Goal: Information Seeking & Learning: Find specific fact

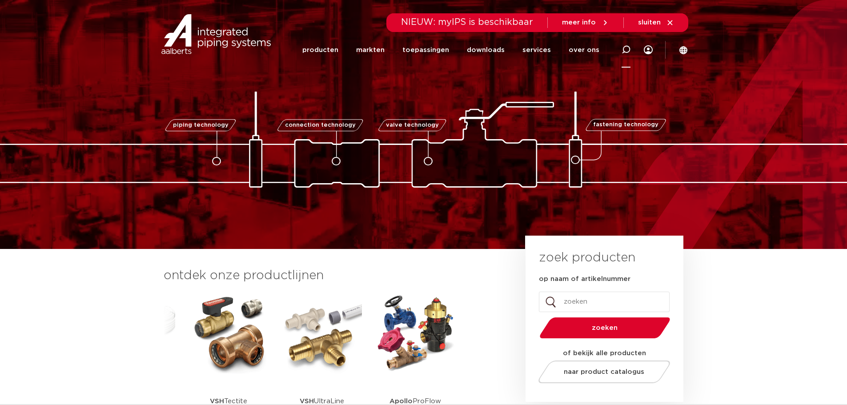
click at [627, 49] on icon at bounding box center [625, 49] width 9 height 9
click at [379, 45] on input "Zoeken" at bounding box center [493, 49] width 280 height 18
type input "0201250"
click button "Zoeken" at bounding box center [0, 0] width 0 height 0
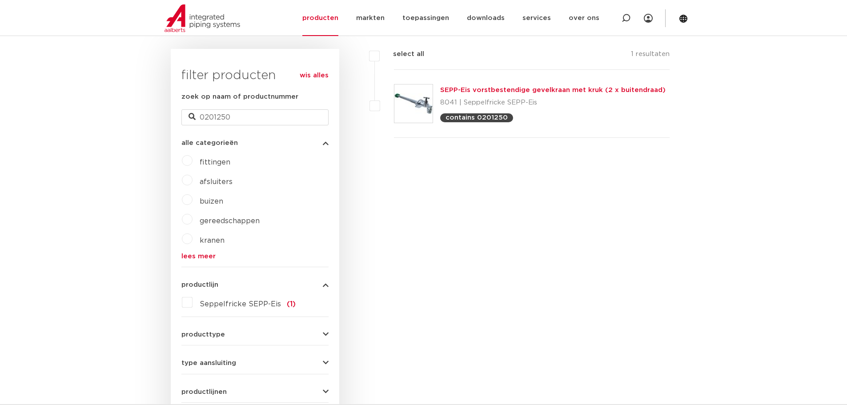
click at [485, 87] on link "SEPP-Eis vorstbestendige gevelkraan met kruk (2 x buitendraad)" at bounding box center [552, 90] width 225 height 7
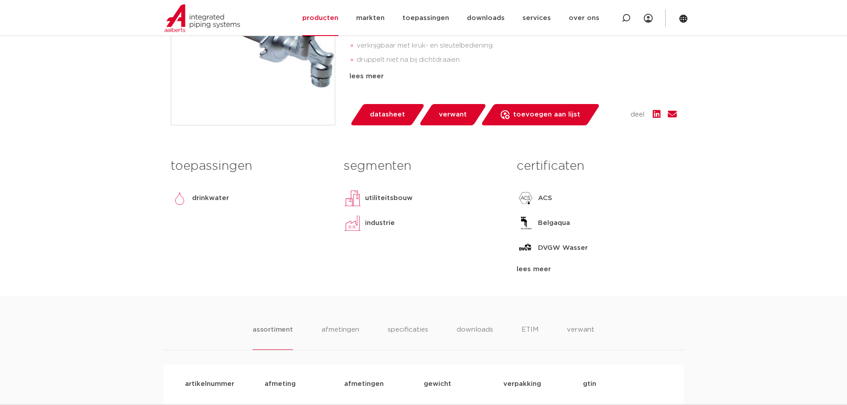
click at [383, 112] on span "datasheet" at bounding box center [387, 115] width 35 height 14
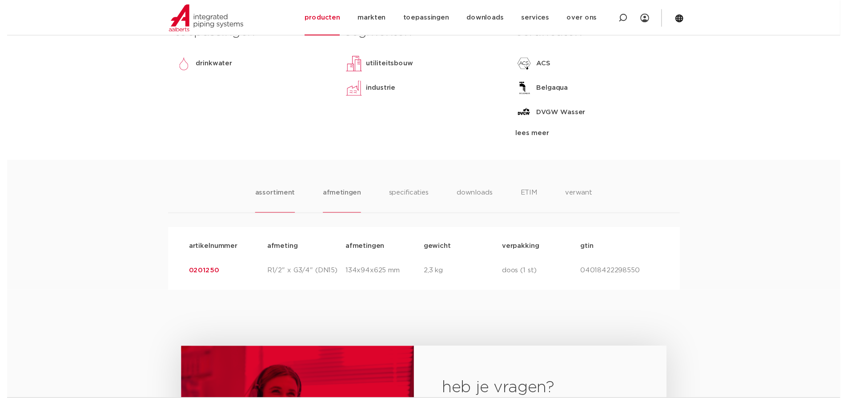
scroll to position [462, 0]
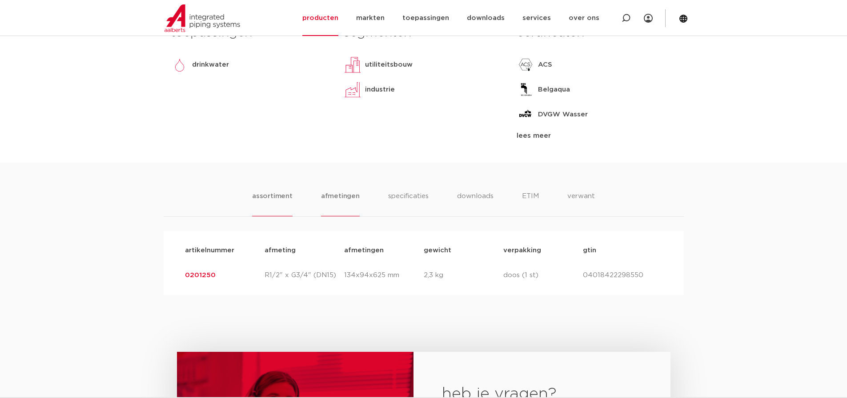
click at [330, 199] on li "afmetingen" at bounding box center [340, 203] width 39 height 25
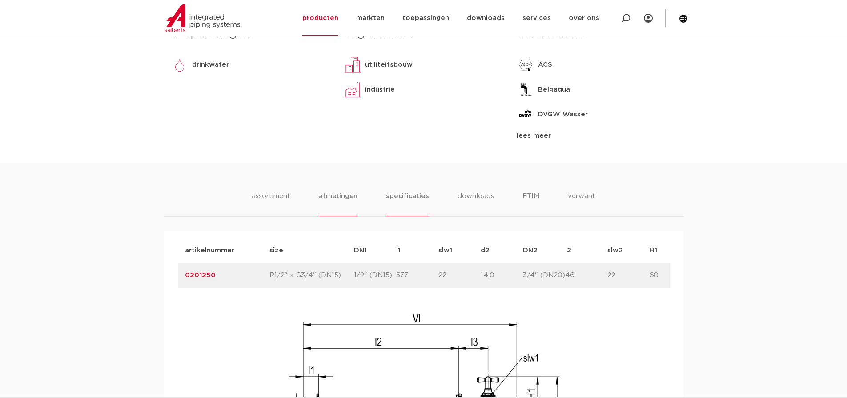
click at [412, 192] on li "specificaties" at bounding box center [407, 203] width 43 height 25
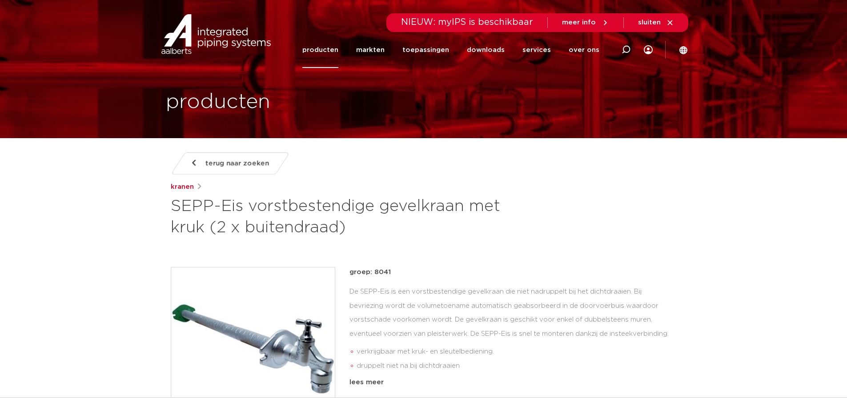
scroll to position [0, 0]
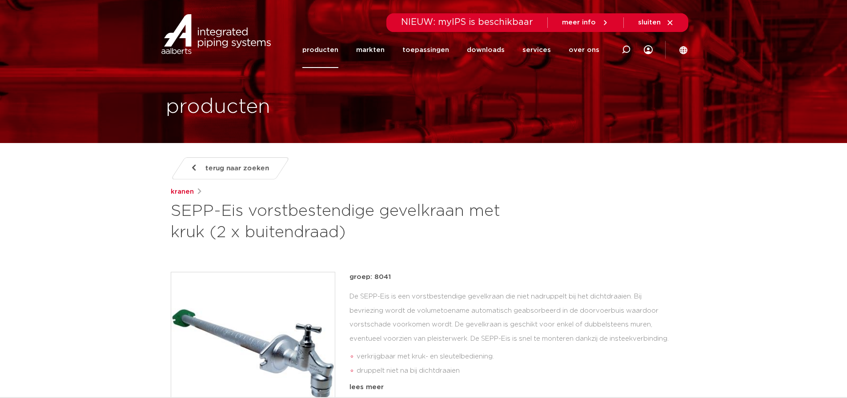
click at [317, 50] on link "producten" at bounding box center [320, 50] width 36 height 36
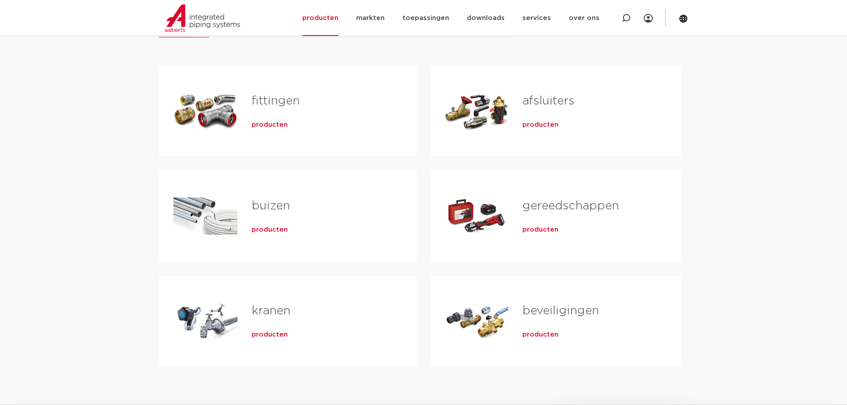
scroll to position [178, 0]
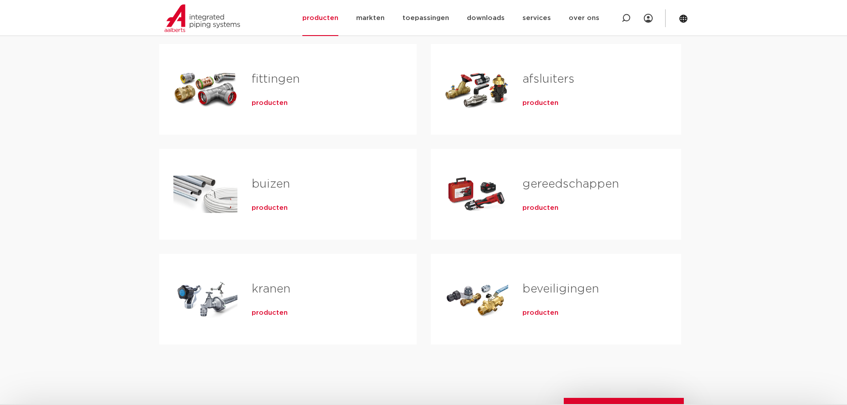
click at [275, 76] on link "fittingen" at bounding box center [276, 79] width 48 height 12
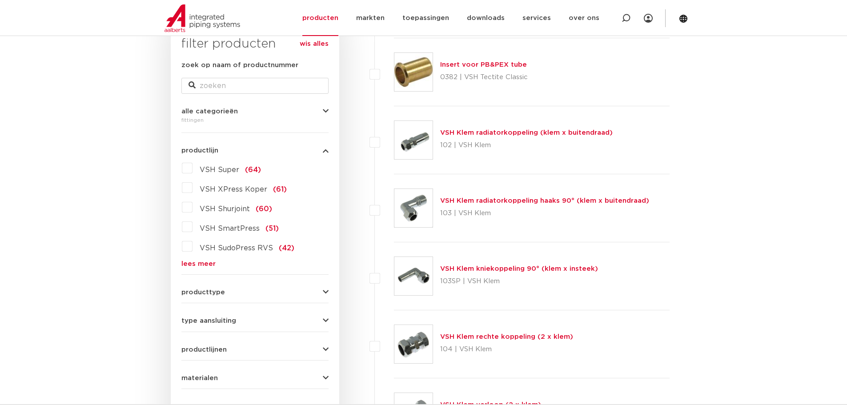
scroll to position [169, 0]
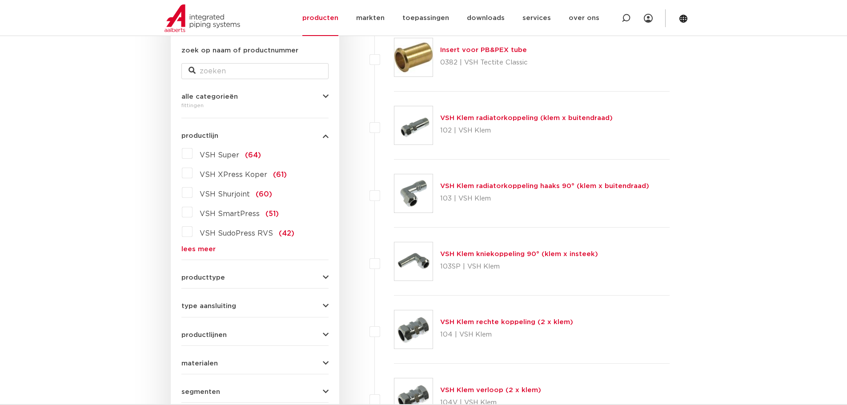
click at [192, 154] on label "VSH Super (64)" at bounding box center [226, 153] width 68 height 14
click at [0, 0] on input "VSH Super (64)" at bounding box center [0, 0] width 0 height 0
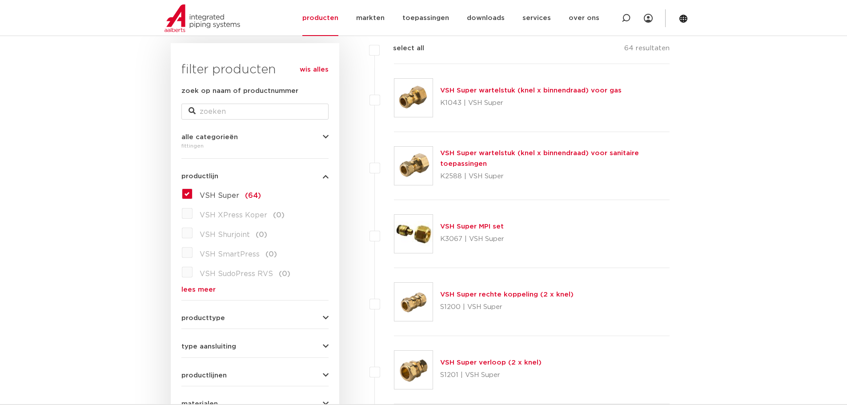
scroll to position [80, 0]
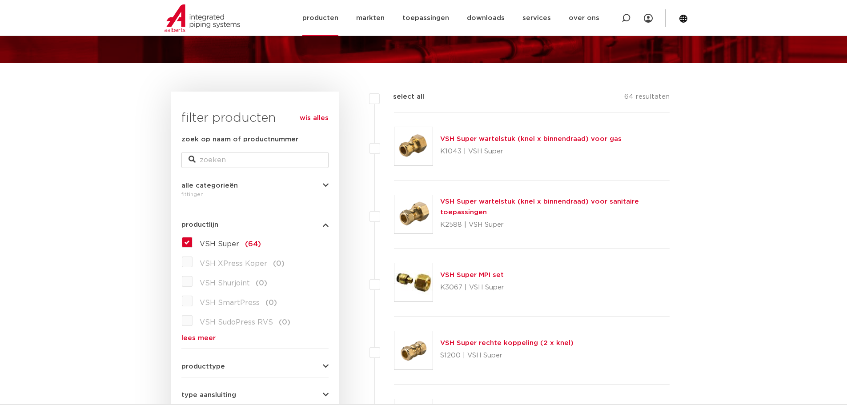
drag, startPoint x: 318, startPoint y: 16, endPoint x: 316, endPoint y: 21, distance: 4.8
click at [318, 16] on link "producten" at bounding box center [320, 18] width 36 height 36
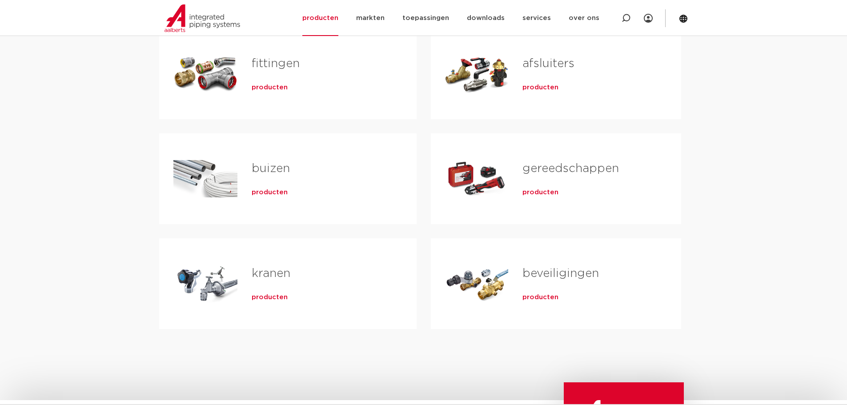
scroll to position [178, 0]
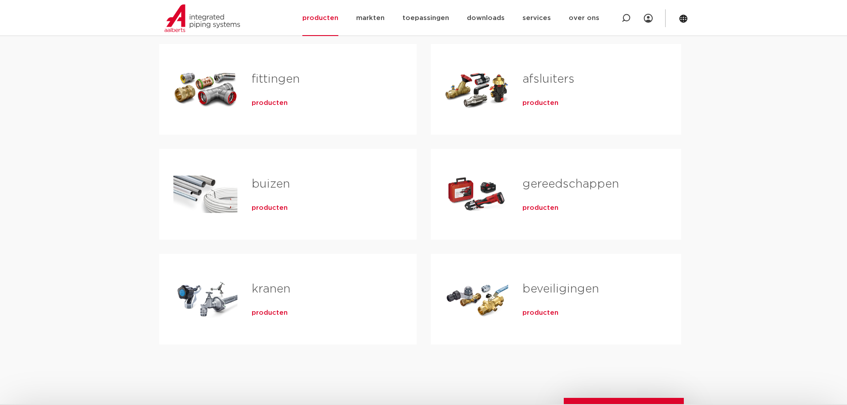
click at [268, 78] on link "fittingen" at bounding box center [276, 79] width 48 height 12
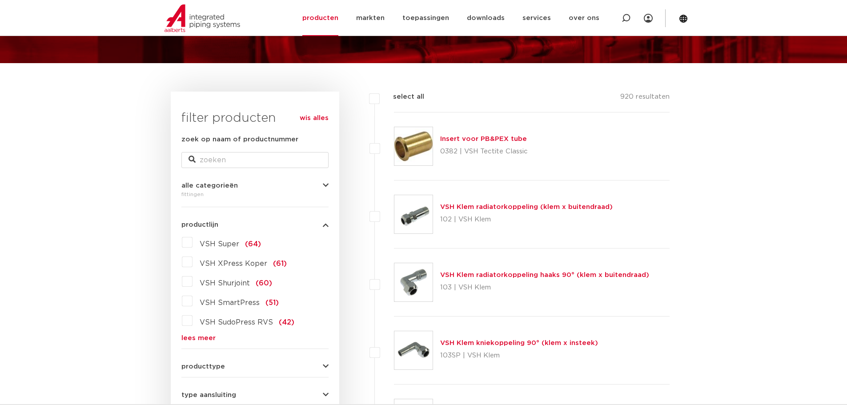
click at [211, 339] on link "lees meer" at bounding box center [254, 338] width 147 height 7
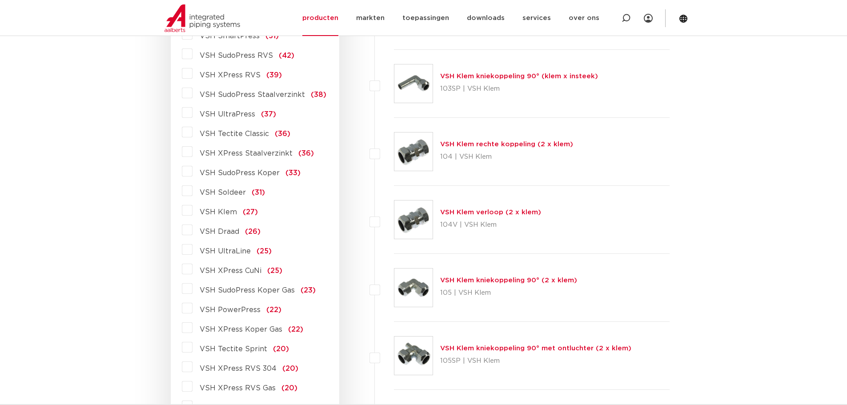
scroll to position [302, 0]
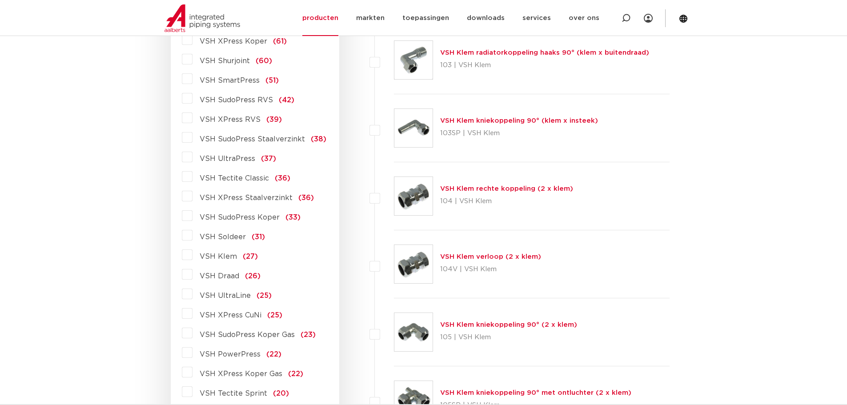
click at [193, 117] on label "VSH XPress RVS (39)" at bounding box center [236, 118] width 89 height 14
click at [0, 0] on input "VSH XPress RVS (39)" at bounding box center [0, 0] width 0 height 0
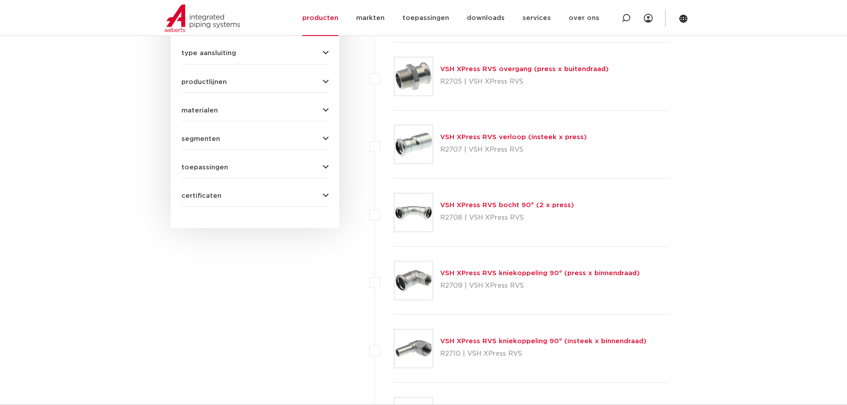
scroll to position [435, 0]
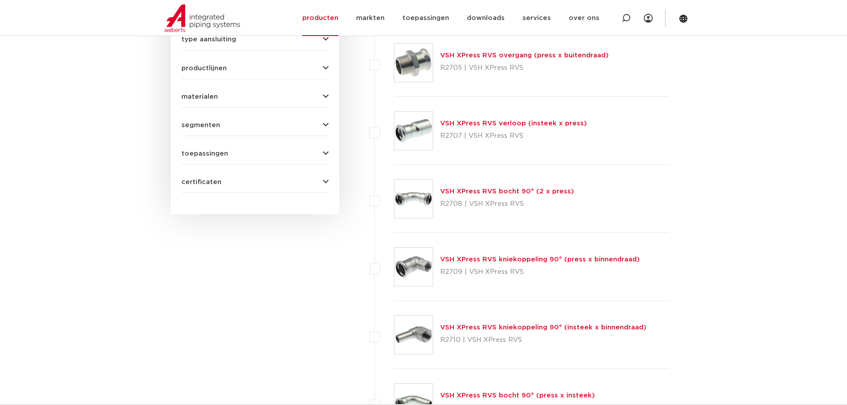
click at [489, 192] on link "VSH XPress RVS bocht 90° (2 x press)" at bounding box center [507, 191] width 134 height 7
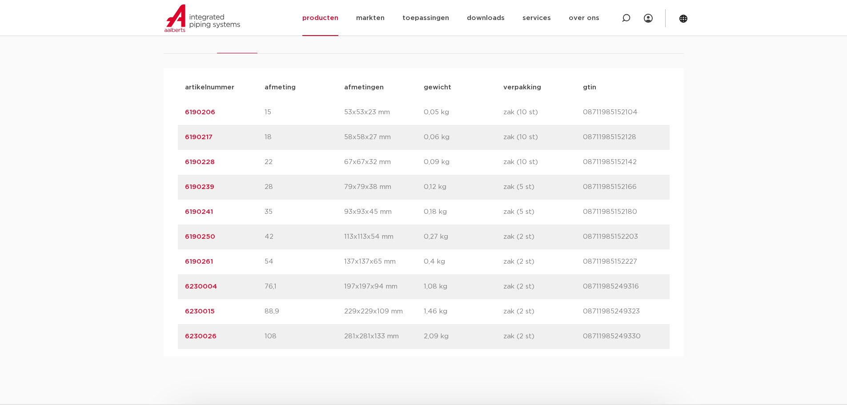
scroll to position [578, 0]
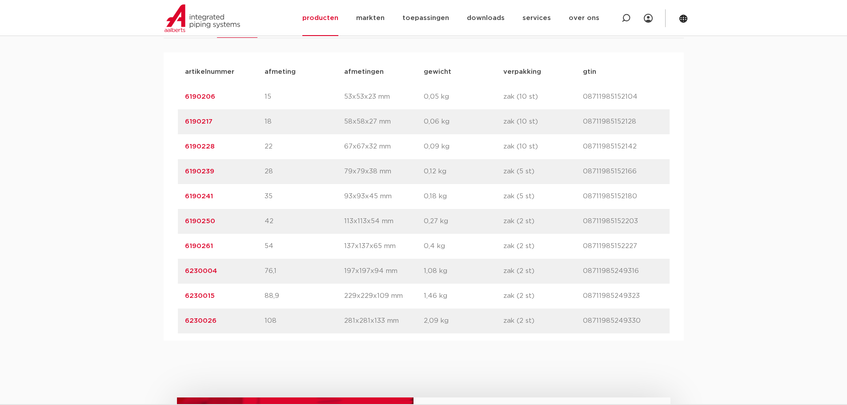
click at [197, 245] on link "6190261" at bounding box center [199, 246] width 28 height 7
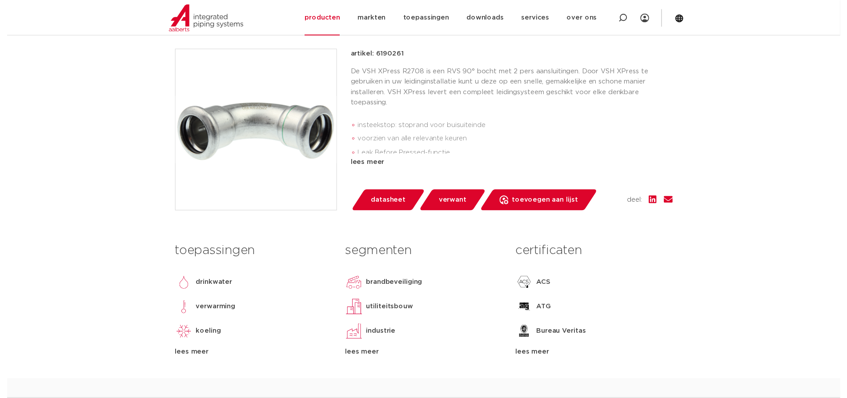
scroll to position [178, 0]
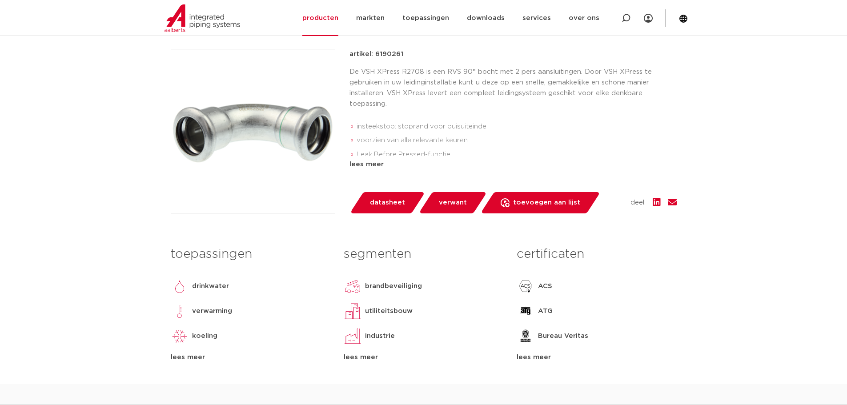
click at [396, 206] on span "datasheet" at bounding box center [387, 203] width 35 height 14
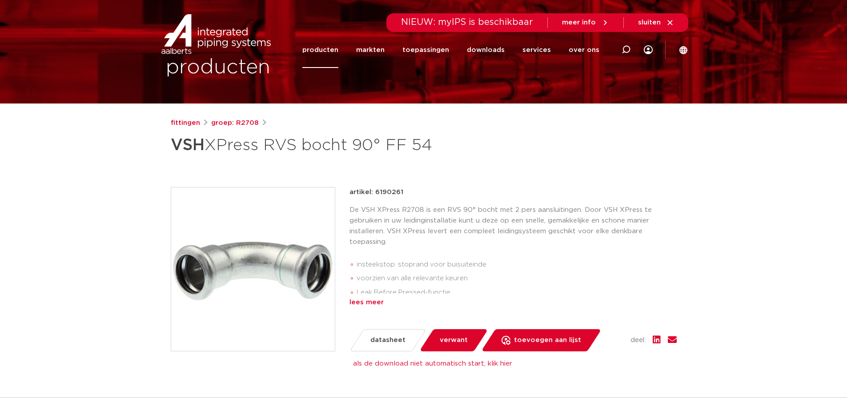
scroll to position [0, 0]
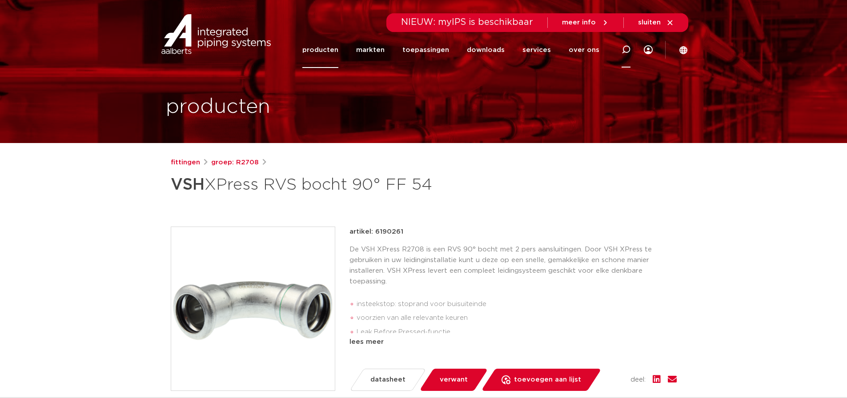
click at [624, 49] on icon at bounding box center [625, 49] width 9 height 9
click at [411, 51] on input "Zoeken" at bounding box center [493, 49] width 280 height 18
click at [290, 98] on div "producten" at bounding box center [255, 107] width 178 height 29
click at [218, 106] on h1 "producten" at bounding box center [218, 107] width 104 height 28
click at [213, 40] on img at bounding box center [216, 34] width 114 height 40
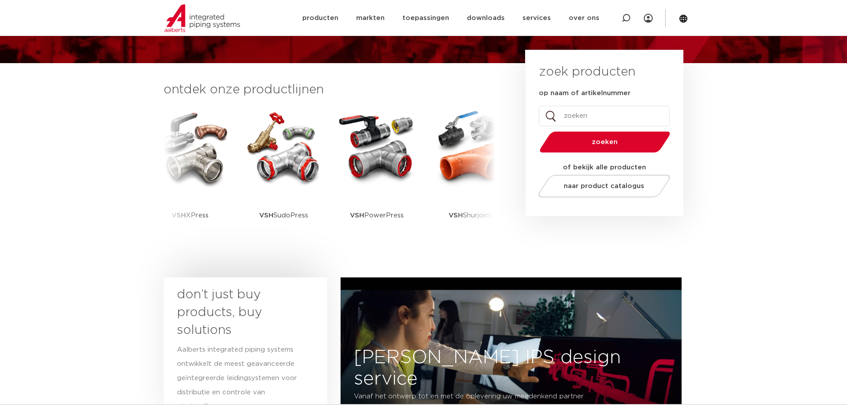
scroll to position [178, 0]
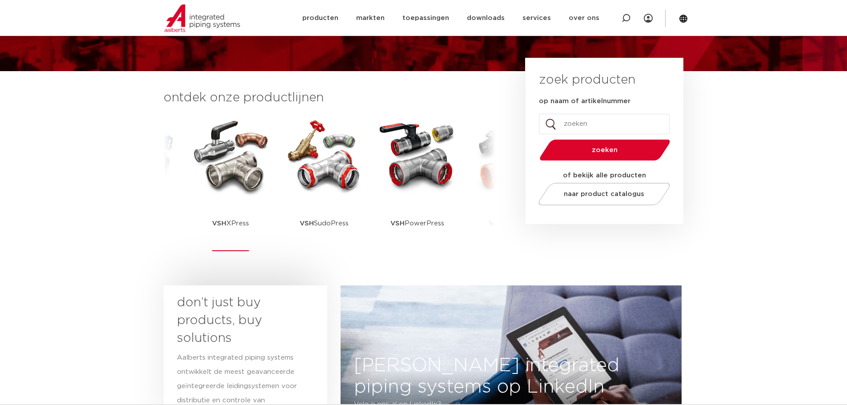
click at [222, 219] on p "VSH XPress" at bounding box center [230, 224] width 37 height 56
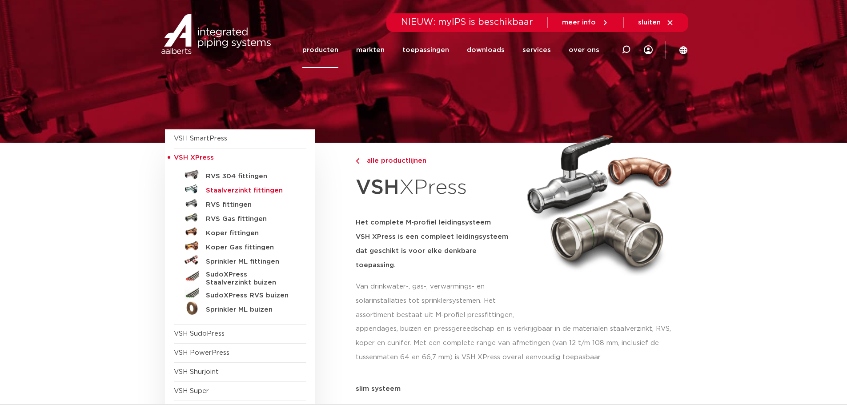
click at [220, 191] on h5 "Staalverzinkt fittingen" at bounding box center [250, 191] width 88 height 8
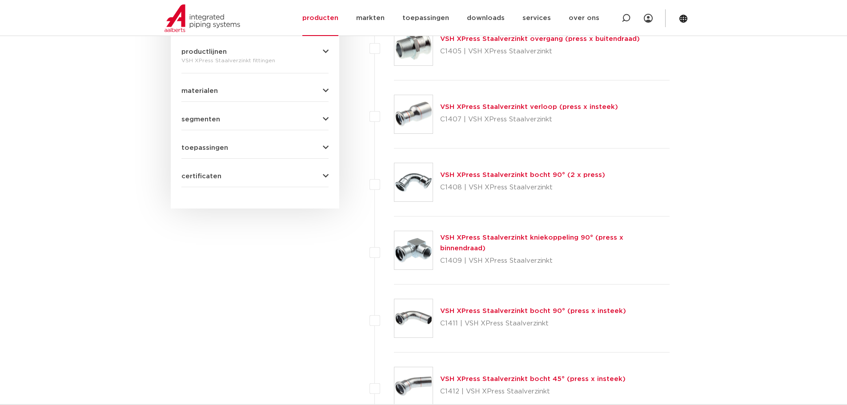
scroll to position [480, 0]
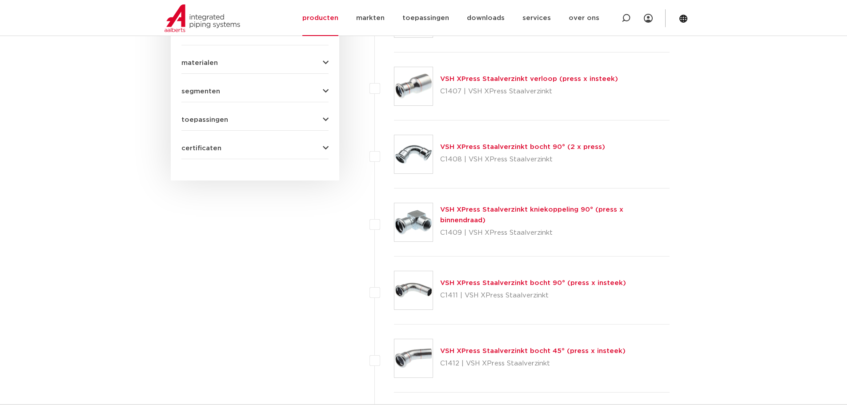
click at [474, 147] on link "VSH XPress Staalverzinkt bocht 90° (2 x press)" at bounding box center [522, 147] width 165 height 7
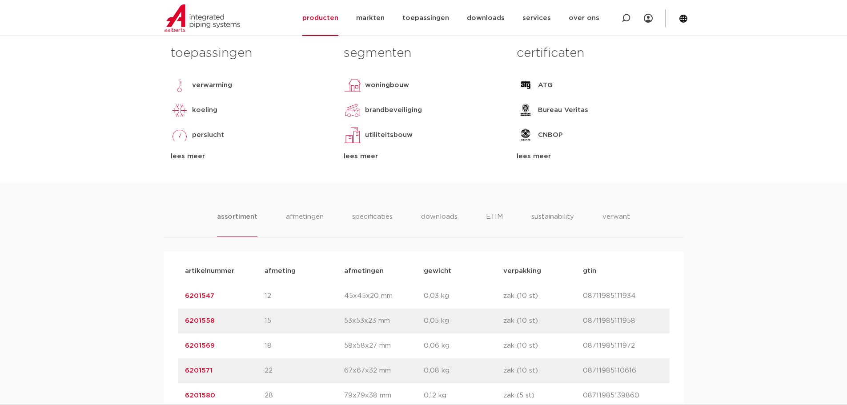
scroll to position [667, 0]
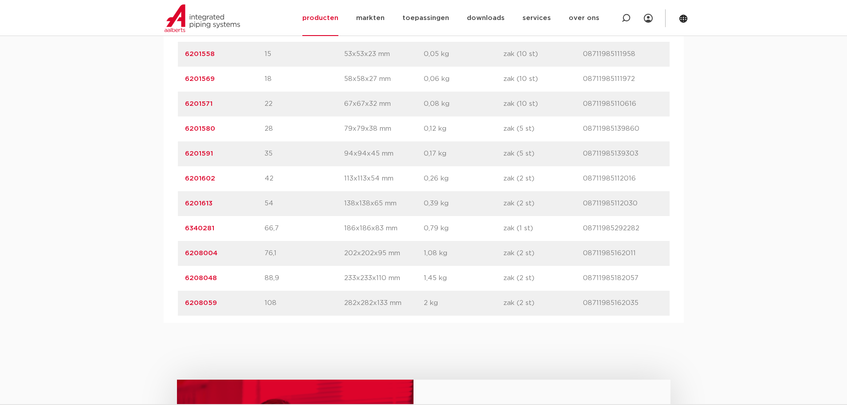
click at [198, 305] on link "6208059" at bounding box center [201, 303] width 32 height 7
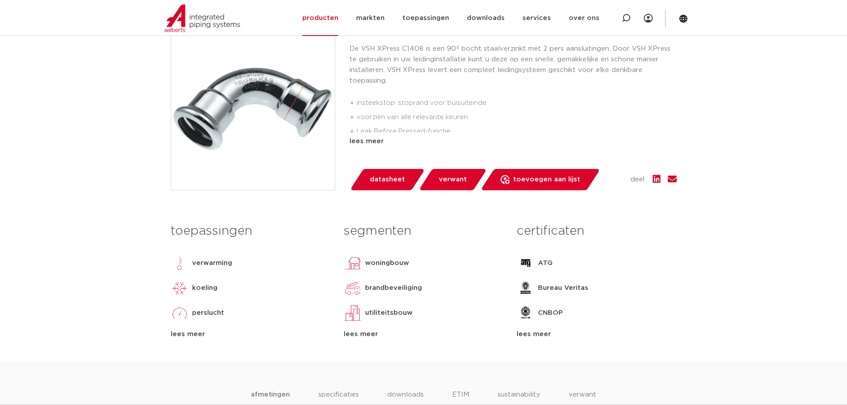
click at [396, 177] on span "datasheet" at bounding box center [387, 179] width 35 height 14
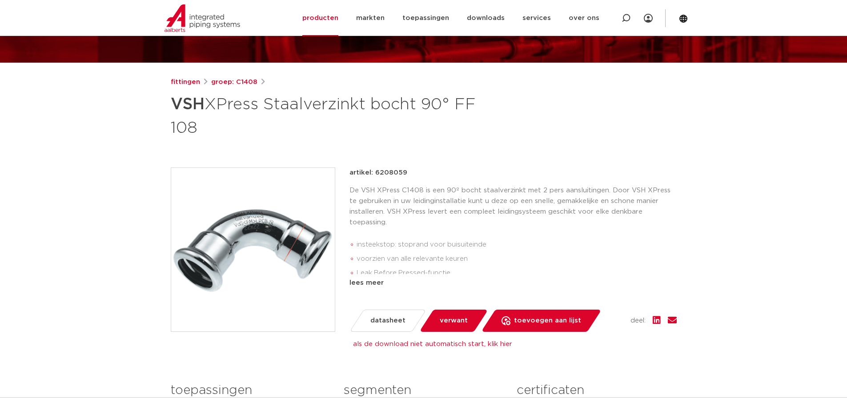
scroll to position [89, 0]
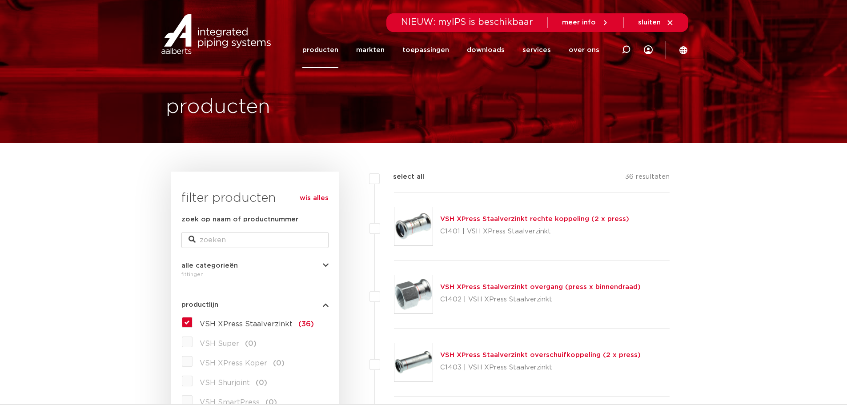
drag, startPoint x: 240, startPoint y: 3, endPoint x: 231, endPoint y: 28, distance: 26.4
click at [231, 31] on img at bounding box center [216, 34] width 114 height 40
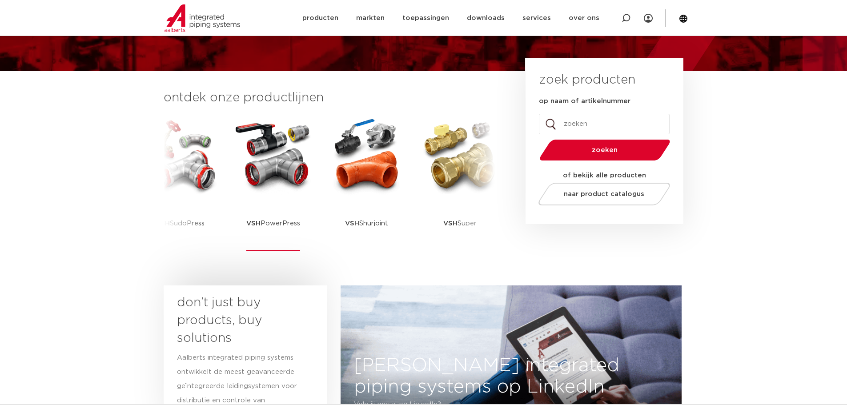
click at [292, 164] on img at bounding box center [273, 156] width 80 height 80
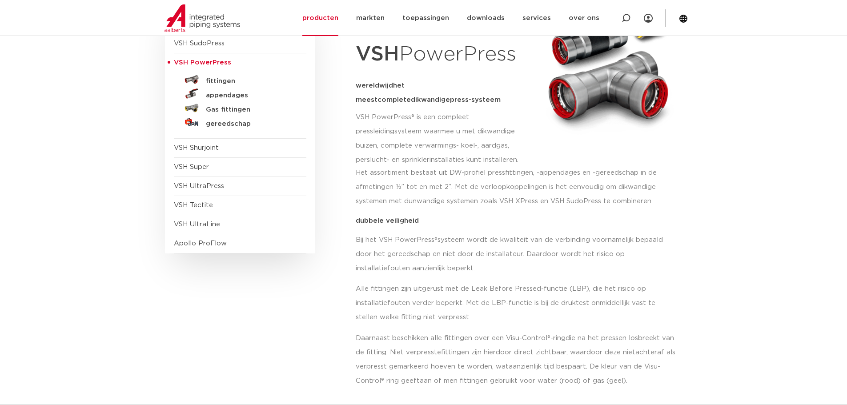
scroll to position [89, 0]
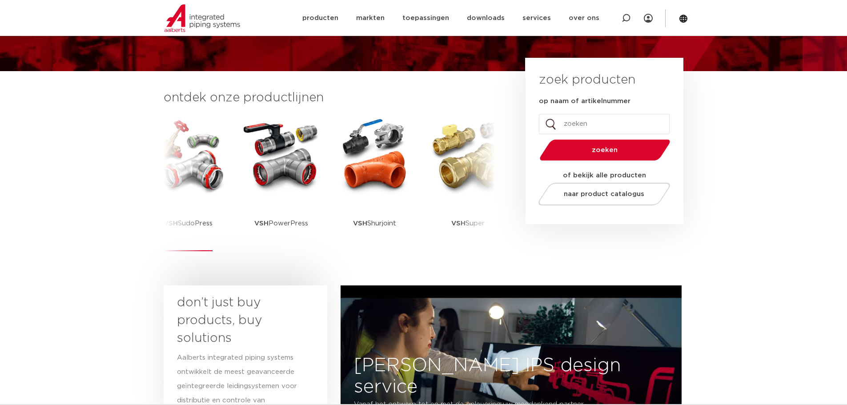
scroll to position [178, 0]
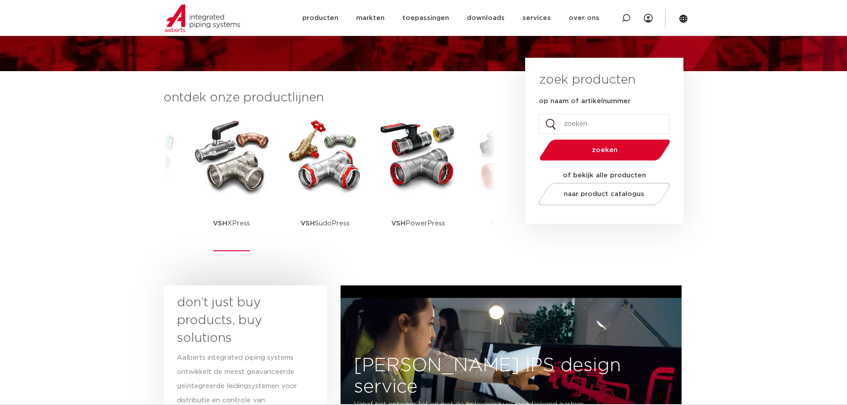
click at [221, 201] on p "VSH XPress" at bounding box center [231, 224] width 37 height 56
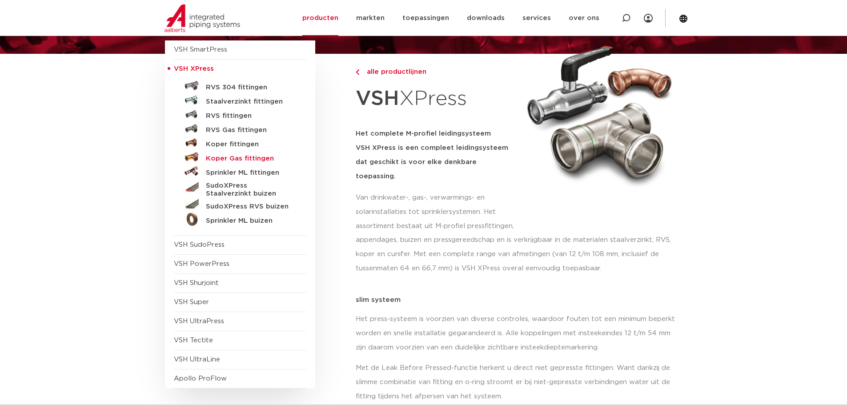
scroll to position [133, 0]
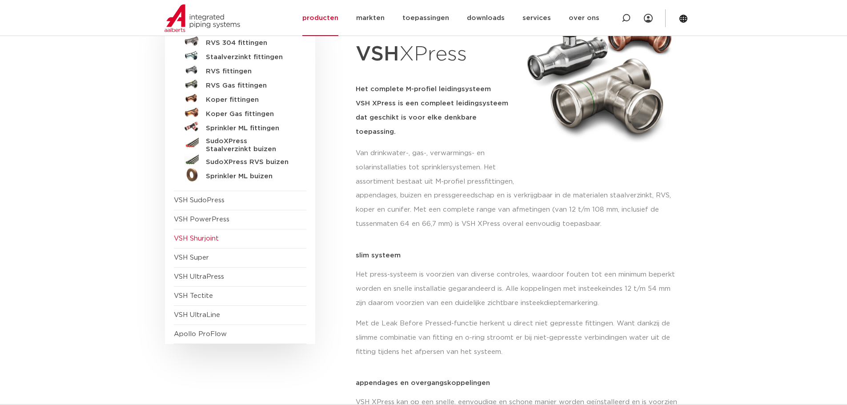
click at [185, 236] on span "VSH Shurjoint" at bounding box center [196, 238] width 45 height 7
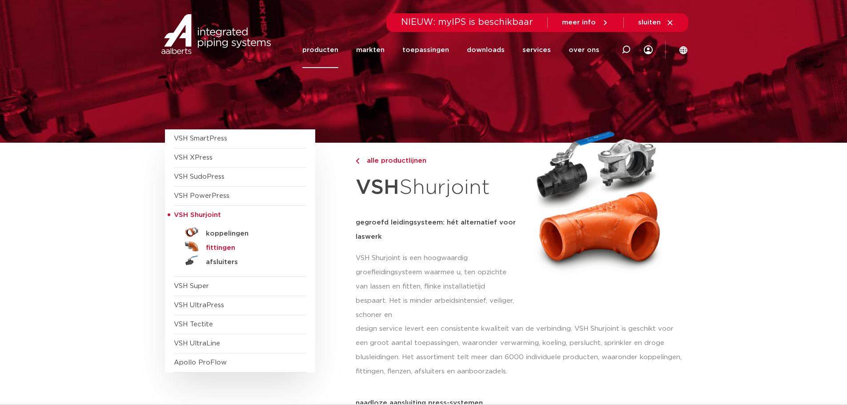
click at [227, 247] on h5 "fittingen" at bounding box center [250, 248] width 88 height 8
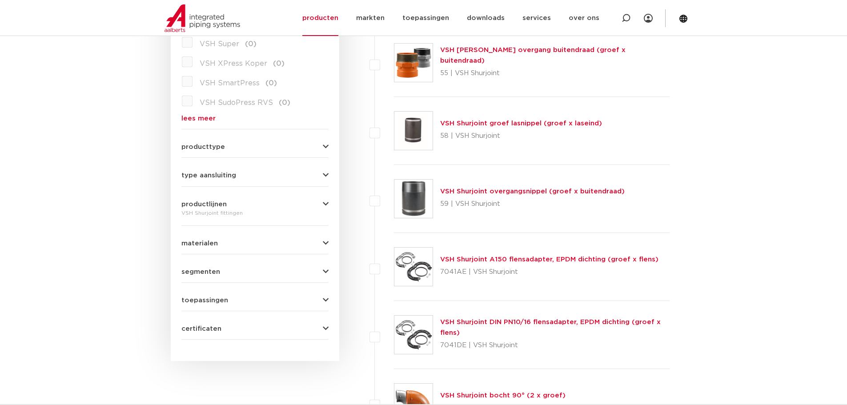
scroll to position [311, 0]
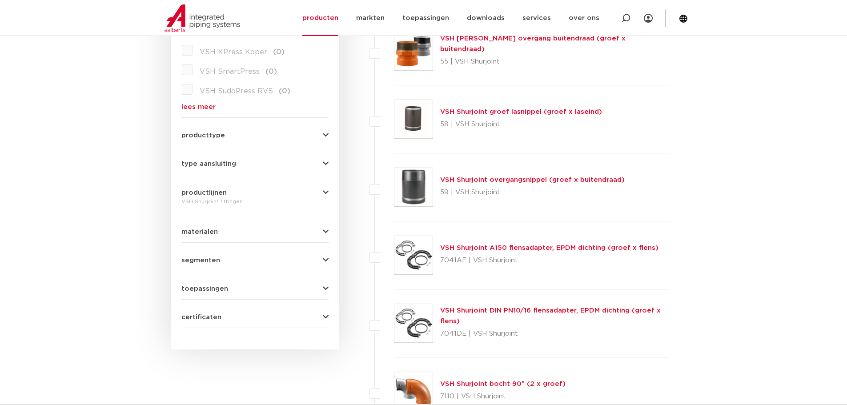
click at [332, 232] on div "wis alles filter producten zoek op naam of productnummer alle categorieën fitti…" at bounding box center [255, 104] width 168 height 489
click at [324, 231] on icon "button" at bounding box center [326, 231] width 6 height 7
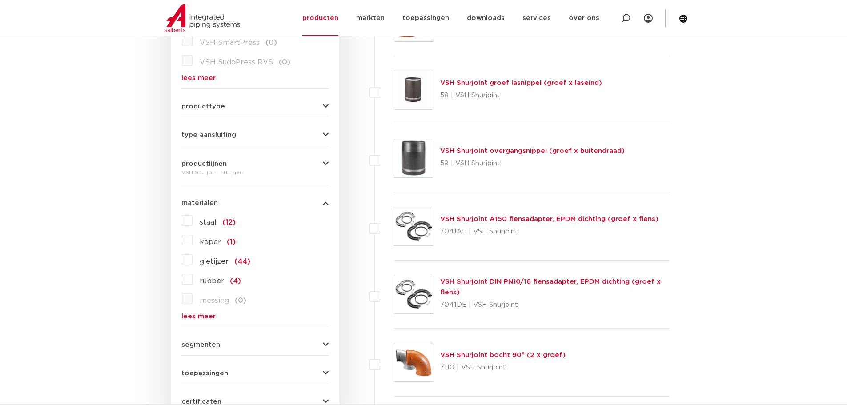
scroll to position [355, 0]
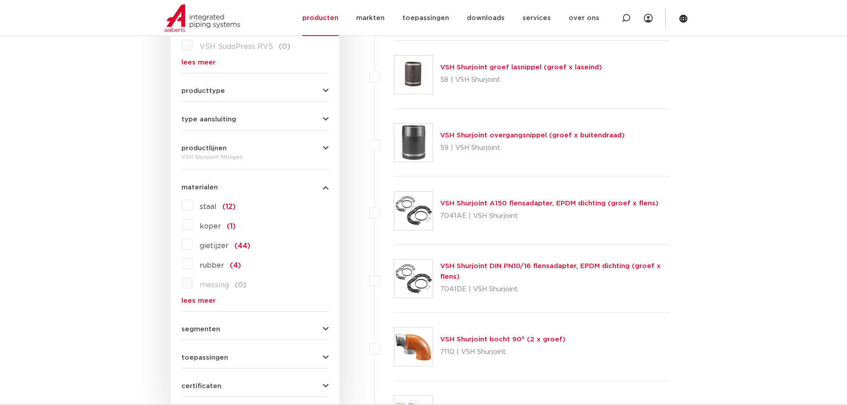
click at [198, 303] on link "lees meer" at bounding box center [254, 300] width 147 height 7
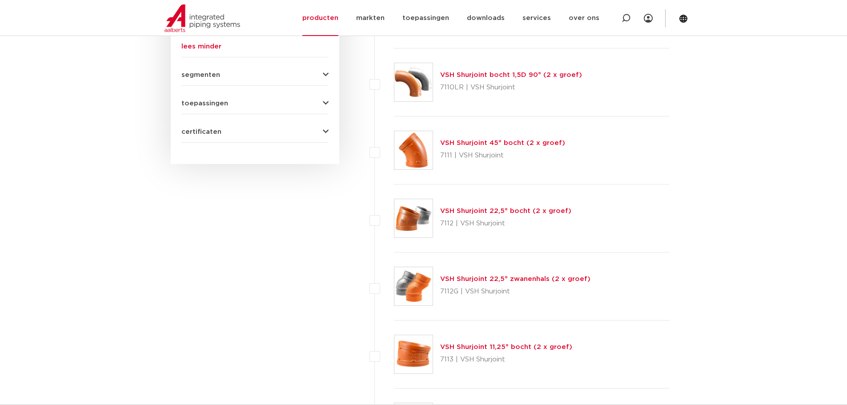
scroll to position [667, 0]
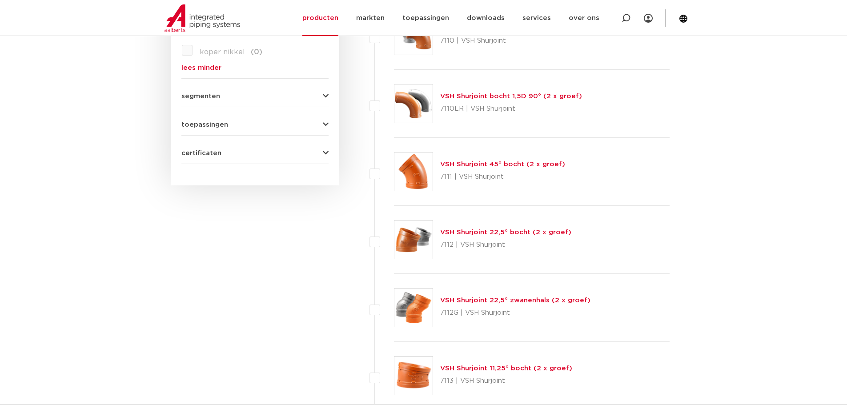
click at [488, 100] on link "VSH Shurjoint bocht 1,5D 90° (2 x groef)" at bounding box center [511, 96] width 142 height 7
click at [488, 96] on link "VSH Shurjoint bocht 1,5D 90° (2 x groef)" at bounding box center [511, 96] width 142 height 7
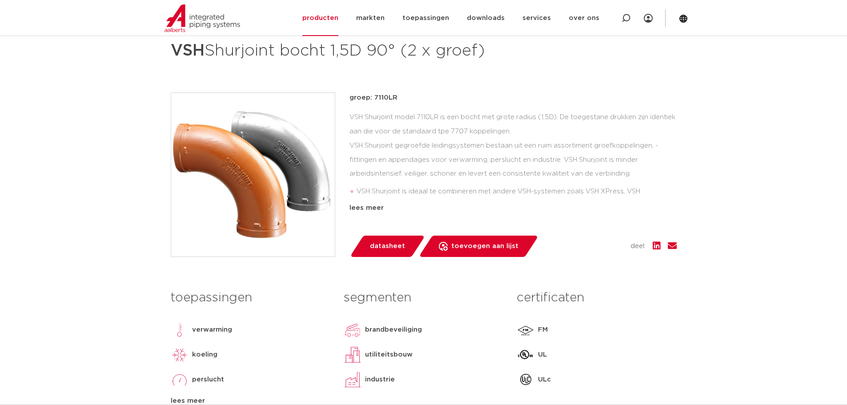
scroll to position [133, 0]
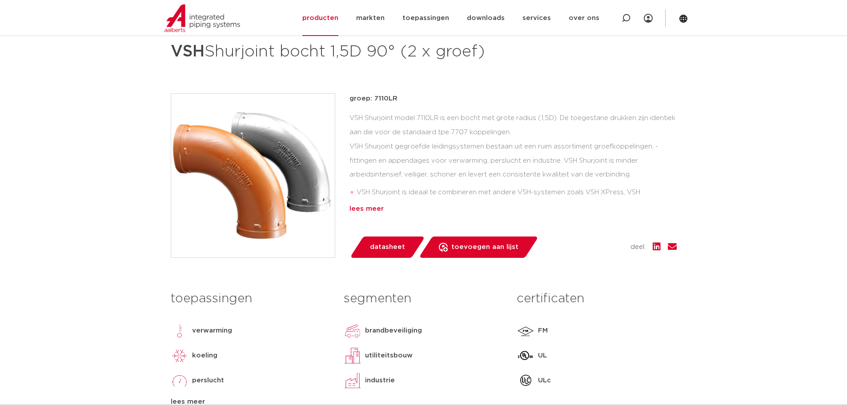
click at [356, 206] on div "lees meer" at bounding box center [512, 209] width 327 height 11
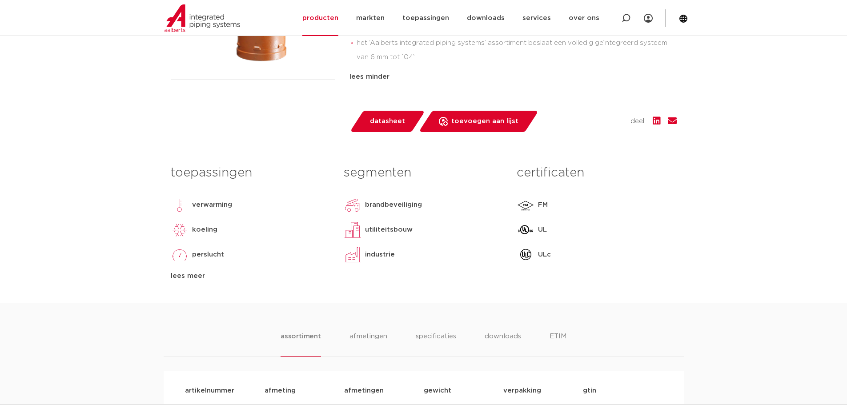
scroll to position [444, 0]
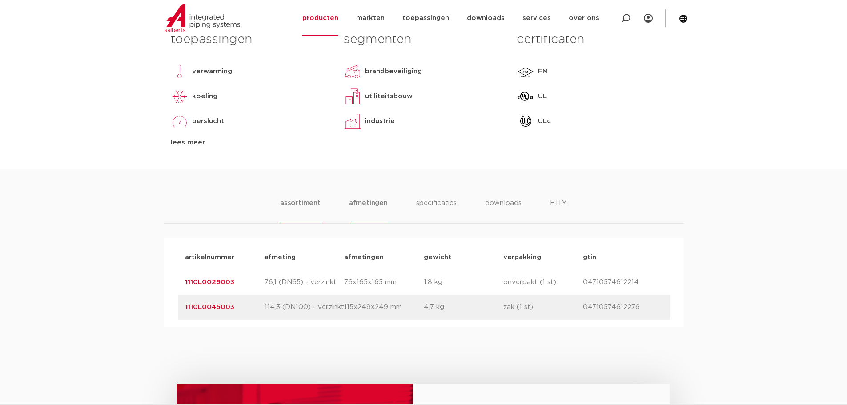
click at [361, 203] on li "afmetingen" at bounding box center [368, 210] width 39 height 25
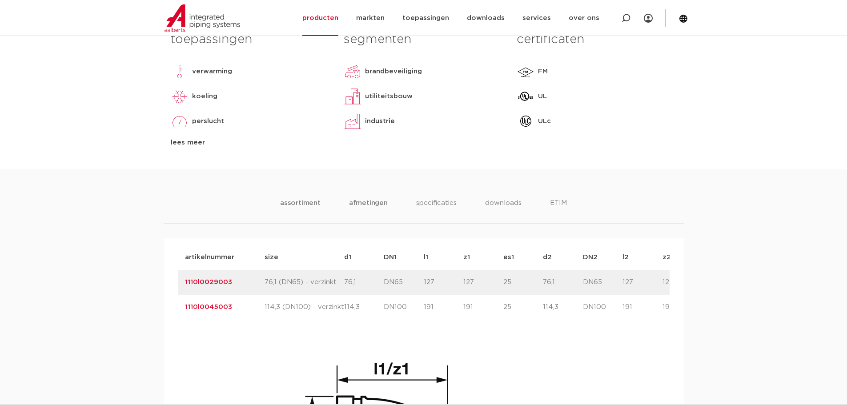
click at [309, 202] on li "assortiment" at bounding box center [300, 210] width 40 height 25
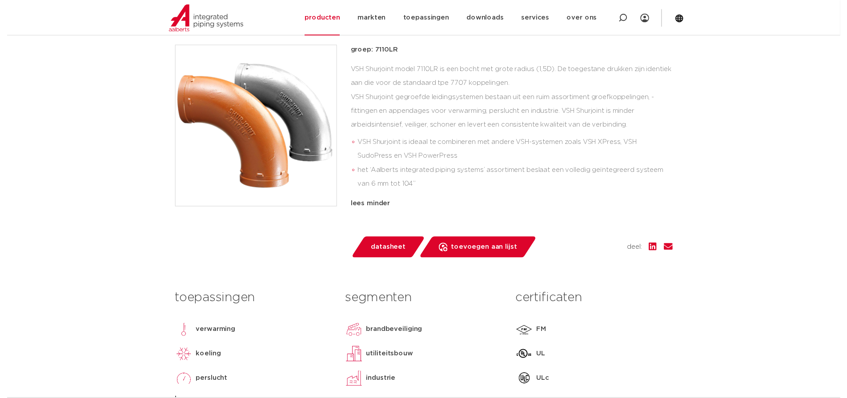
scroll to position [178, 0]
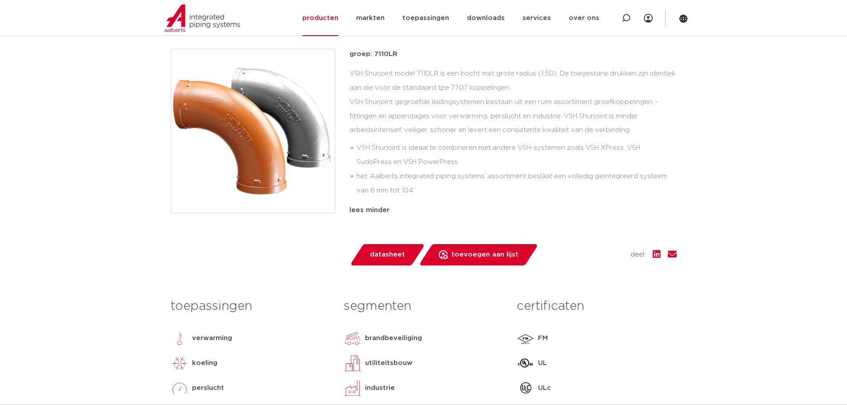
click at [393, 254] on span "datasheet" at bounding box center [387, 255] width 35 height 14
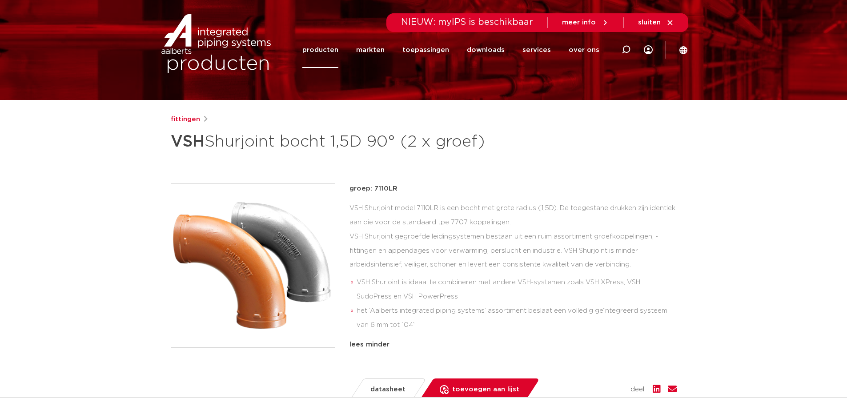
scroll to position [0, 0]
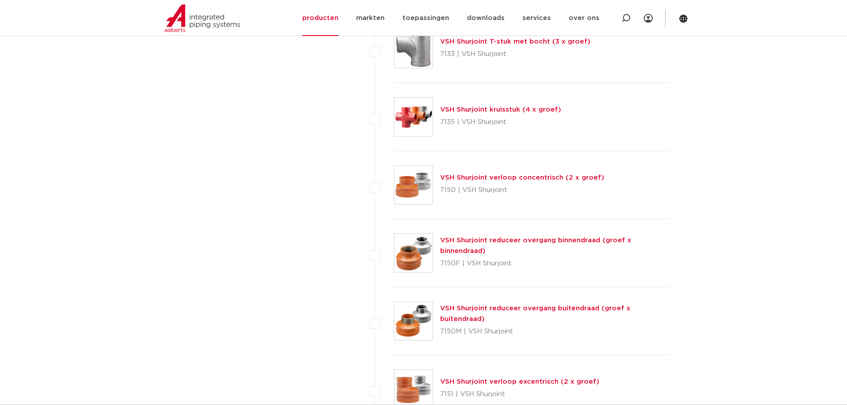
scroll to position [1244, 0]
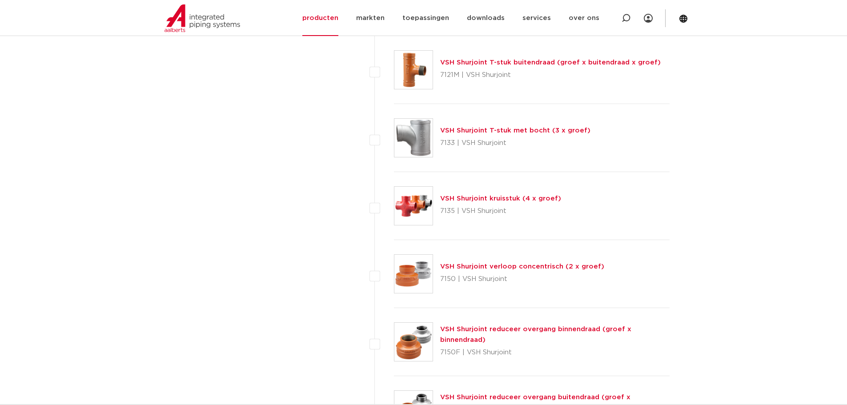
click at [479, 128] on link "VSH Shurjoint T-stuk met bocht (3 x groef)" at bounding box center [515, 130] width 150 height 7
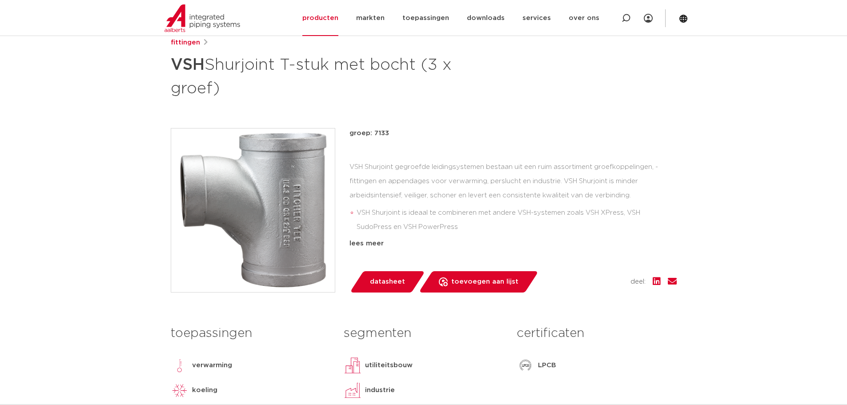
scroll to position [133, 0]
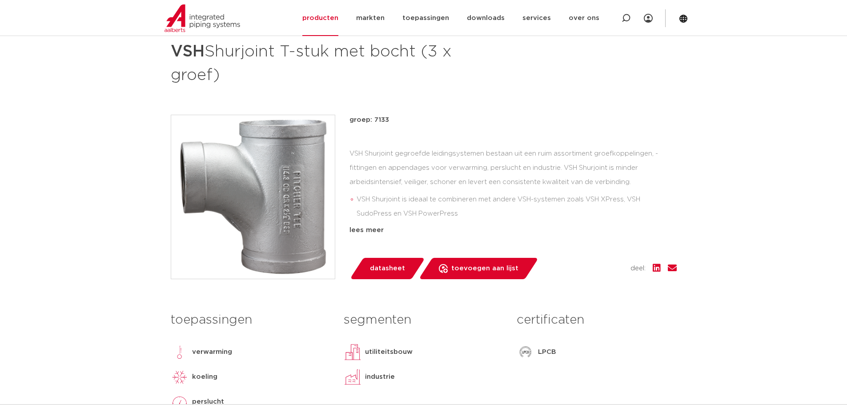
click at [388, 269] on span "datasheet" at bounding box center [387, 268] width 35 height 14
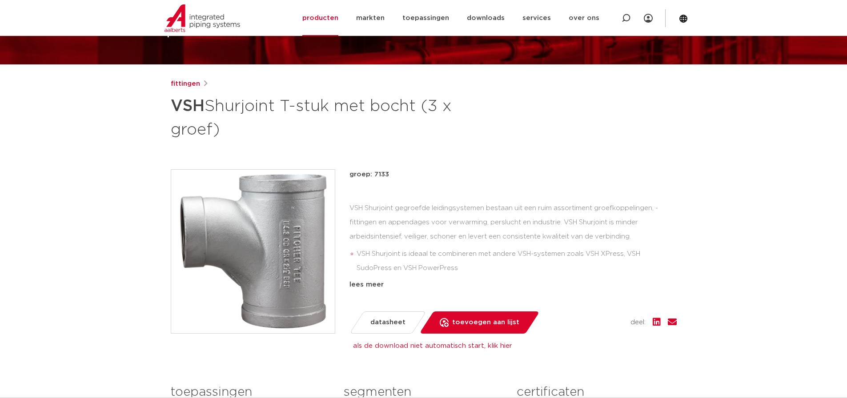
scroll to position [0, 0]
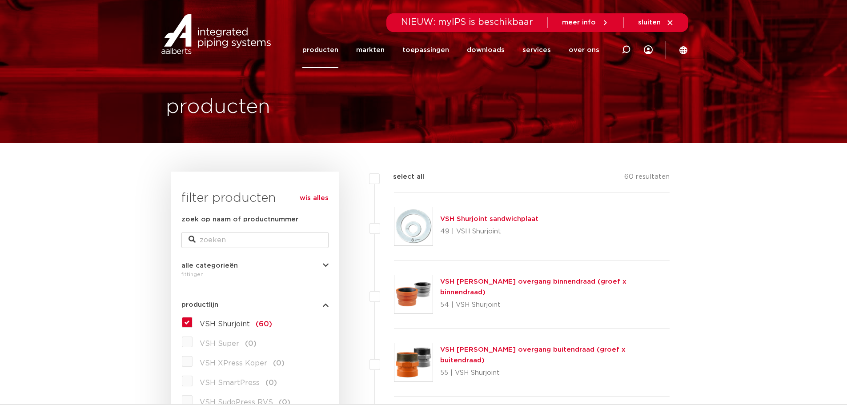
click at [224, 37] on img at bounding box center [216, 34] width 114 height 40
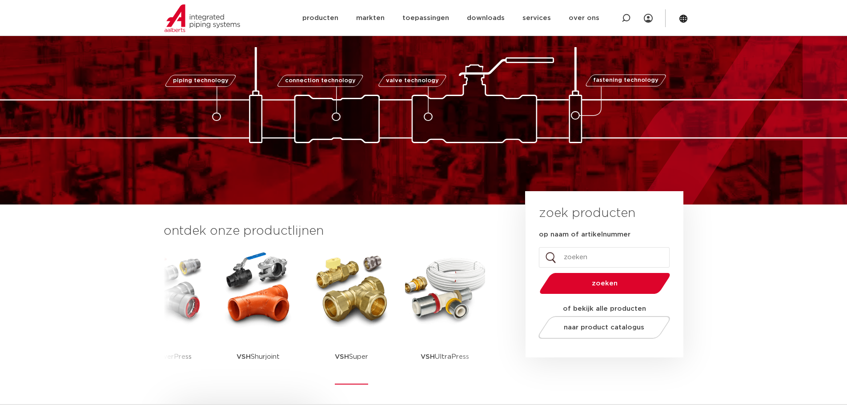
click at [344, 311] on img at bounding box center [352, 289] width 80 height 80
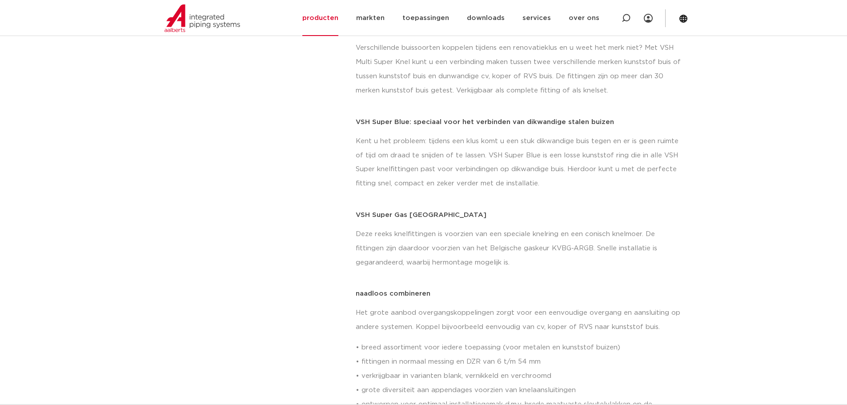
scroll to position [355, 0]
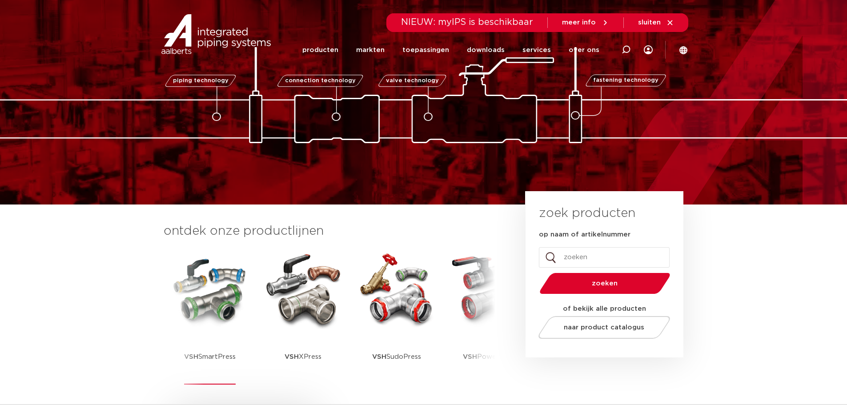
click at [187, 291] on img at bounding box center [210, 289] width 80 height 80
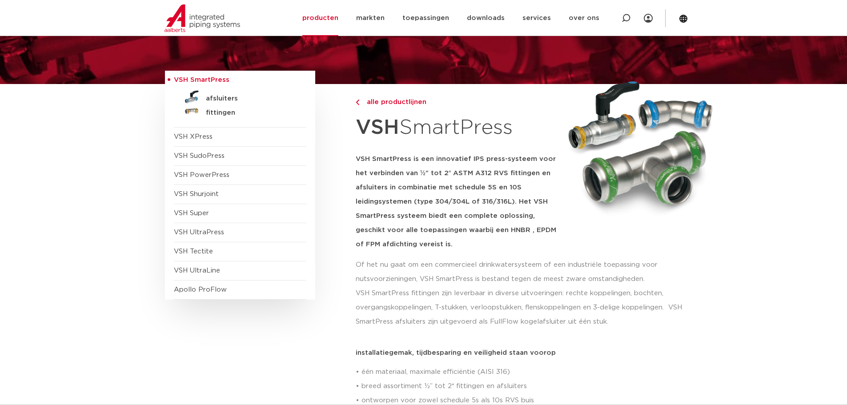
scroll to position [44, 0]
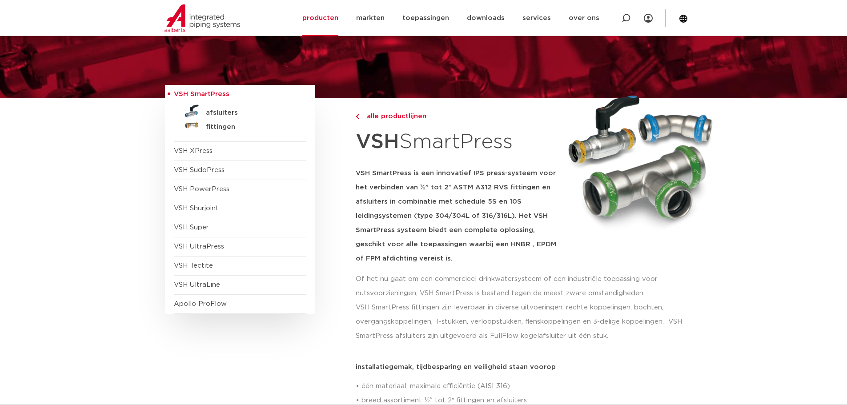
click at [531, 144] on h1 "VSH SmartPress" at bounding box center [455, 142] width 201 height 34
drag, startPoint x: 512, startPoint y: 144, endPoint x: 519, endPoint y: 142, distance: 7.6
click at [513, 144] on h1 "VSH SmartPress" at bounding box center [455, 142] width 201 height 34
drag, startPoint x: 519, startPoint y: 142, endPoint x: 321, endPoint y: 144, distance: 198.6
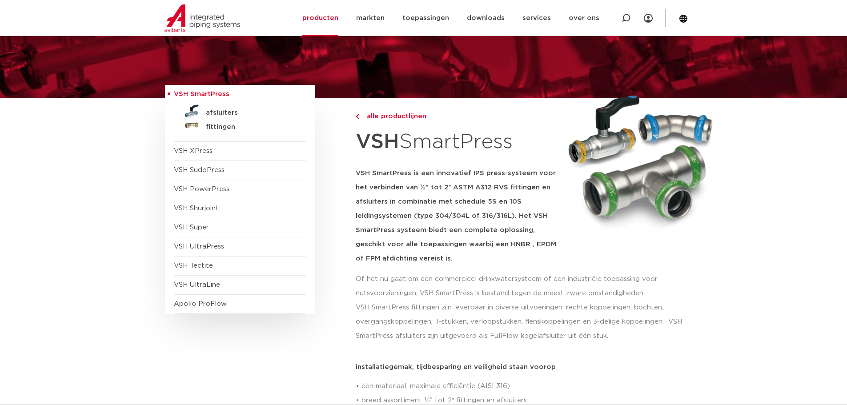
click at [538, 110] on div "alle productlijnen" at bounding box center [455, 112] width 201 height 28
click at [539, 112] on link "alle productlijnen" at bounding box center [455, 116] width 201 height 11
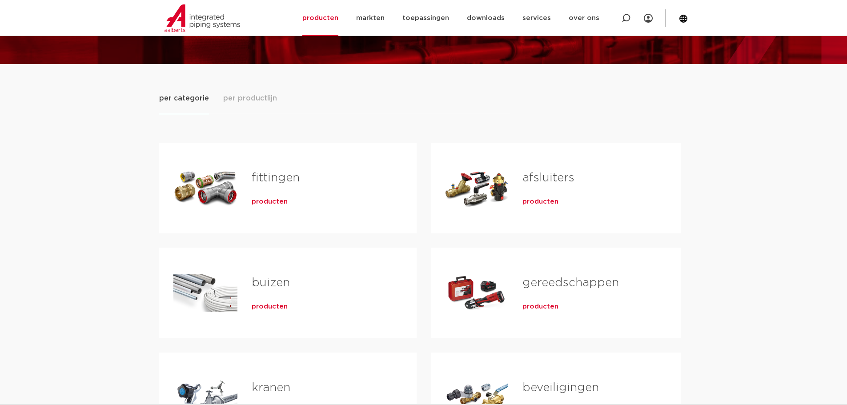
scroll to position [36, 0]
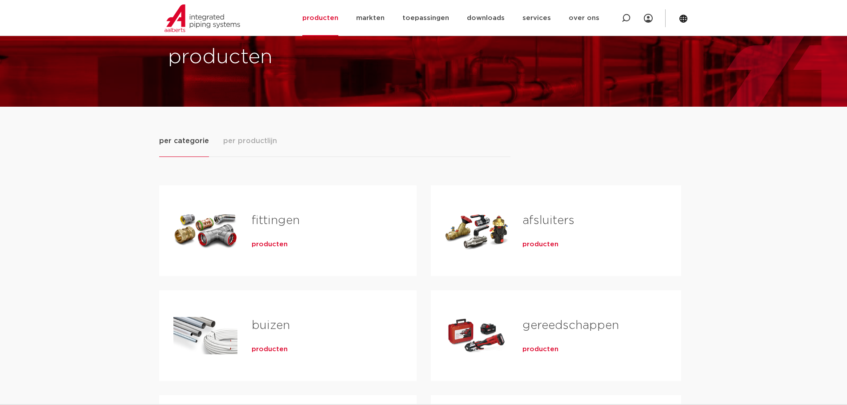
click at [293, 216] on link "fittingen" at bounding box center [276, 221] width 48 height 12
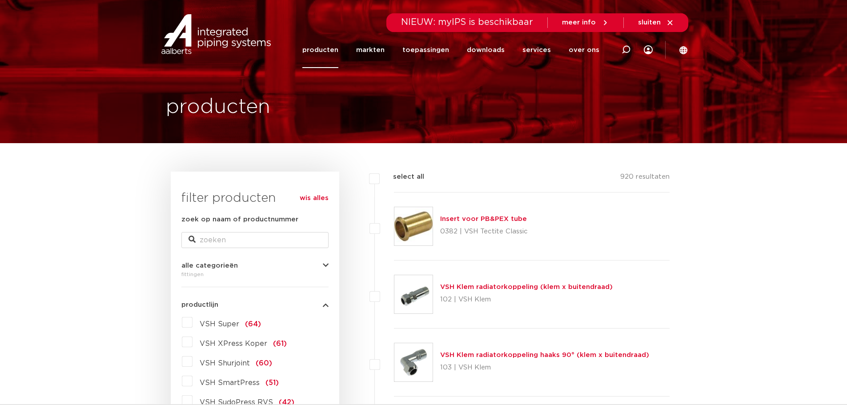
click at [309, 46] on div "Zoeken NIEUW: myIPS is beschikbaar meer info sluiten producten markten toepassi…" at bounding box center [481, 34] width 413 height 68
click at [315, 47] on link "producten" at bounding box center [320, 50] width 36 height 36
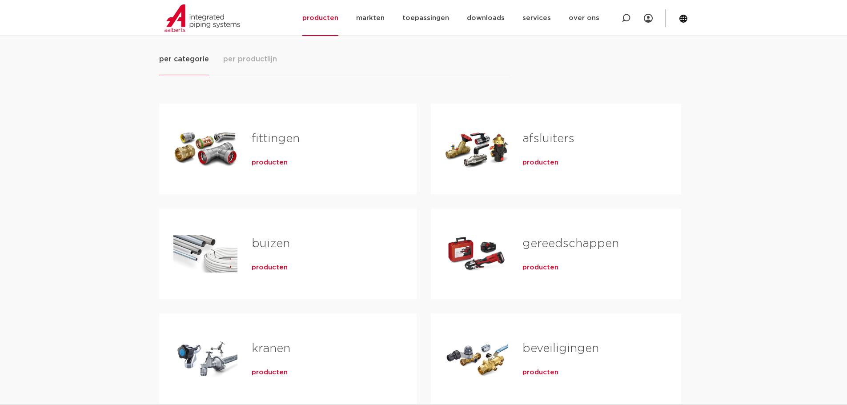
scroll to position [178, 0]
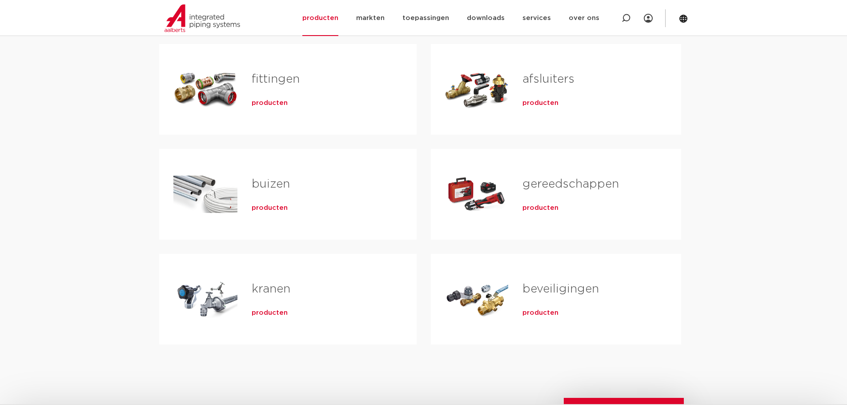
click at [284, 81] on link "fittingen" at bounding box center [276, 79] width 48 height 12
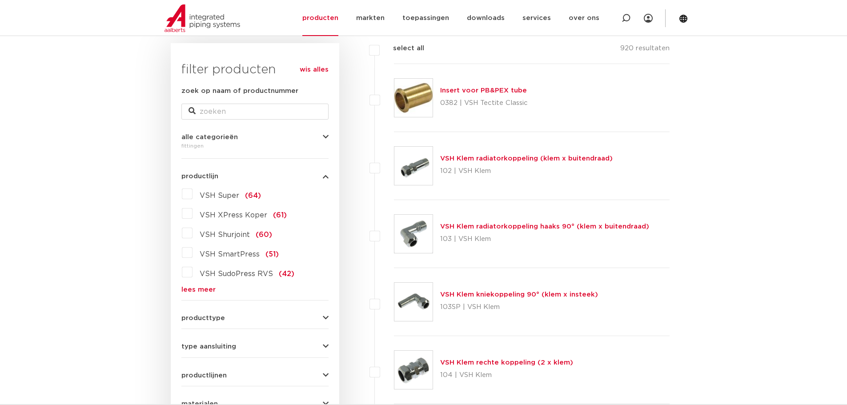
scroll to position [133, 0]
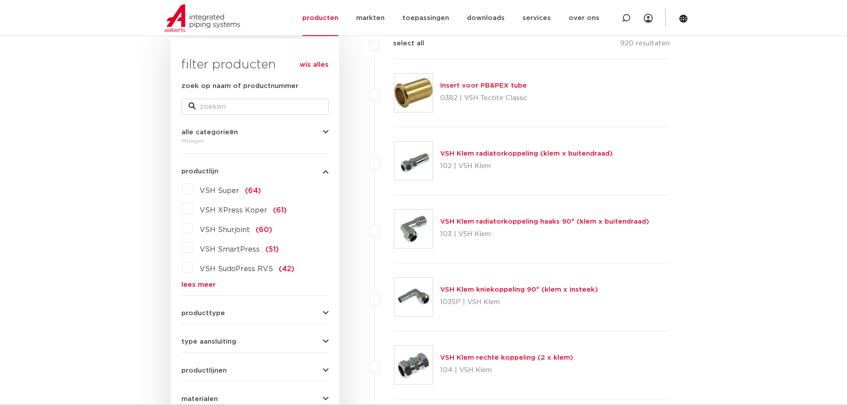
click at [192, 244] on label "VSH SmartPress (51)" at bounding box center [235, 247] width 86 height 14
click at [0, 0] on input "VSH SmartPress (51)" at bounding box center [0, 0] width 0 height 0
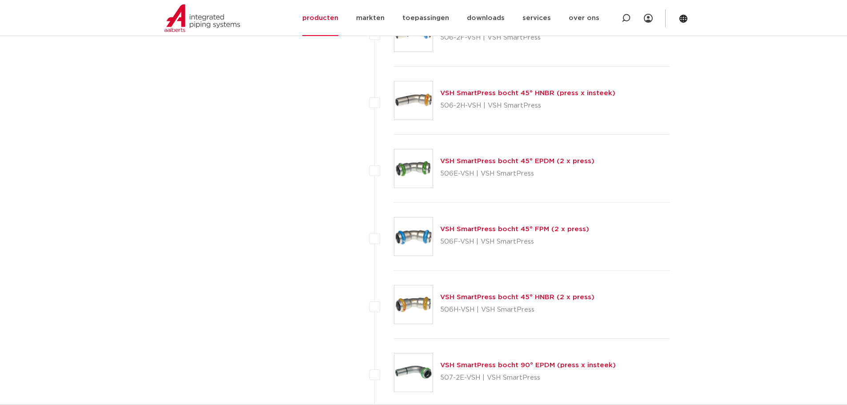
scroll to position [1155, 0]
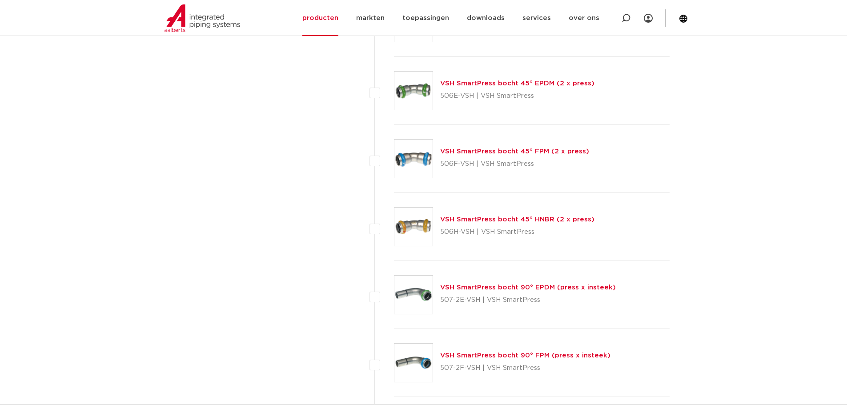
click at [478, 152] on link "VSH SmartPress bocht 45° FPM (2 x press)" at bounding box center [514, 151] width 149 height 7
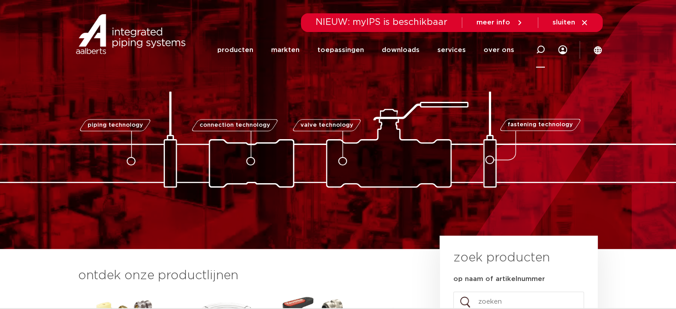
click at [539, 48] on icon at bounding box center [540, 49] width 9 height 9
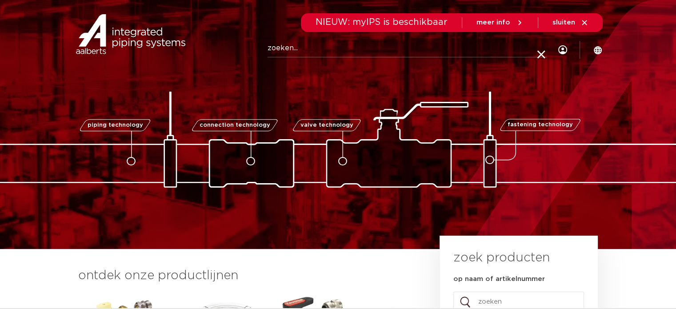
click at [359, 51] on input "Zoeken" at bounding box center [408, 49] width 280 height 18
type input "C4108"
click button "Zoeken" at bounding box center [0, 0] width 0 height 0
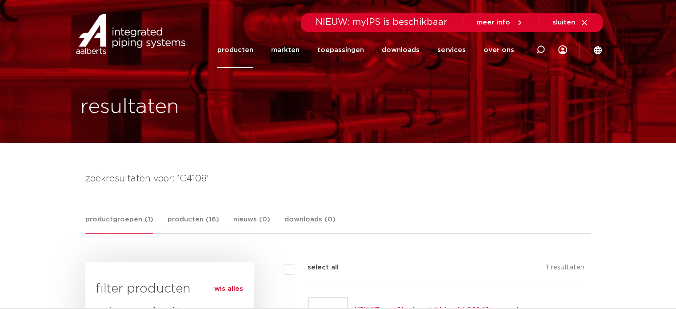
click at [146, 39] on img at bounding box center [131, 34] width 114 height 40
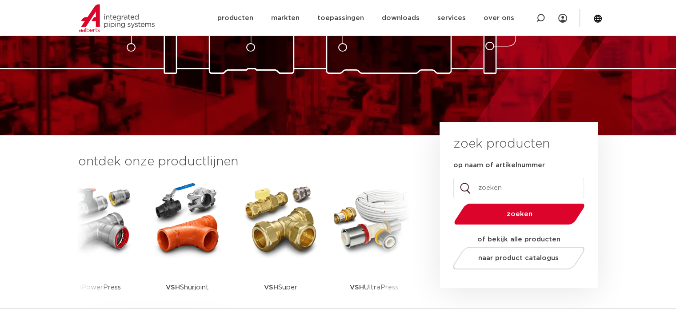
scroll to position [178, 0]
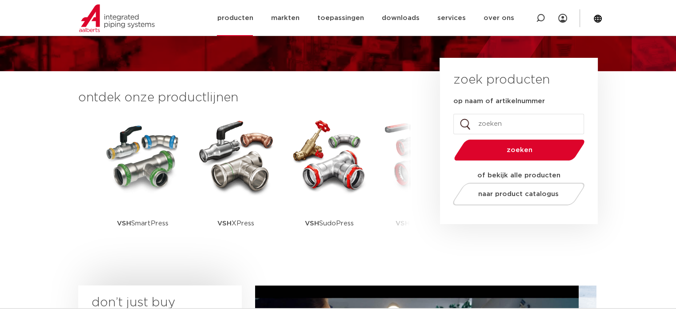
click at [249, 16] on link "producten" at bounding box center [235, 18] width 36 height 36
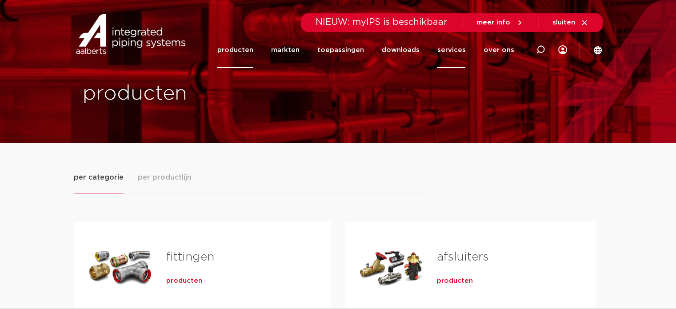
click at [451, 53] on link "services" at bounding box center [451, 50] width 28 height 36
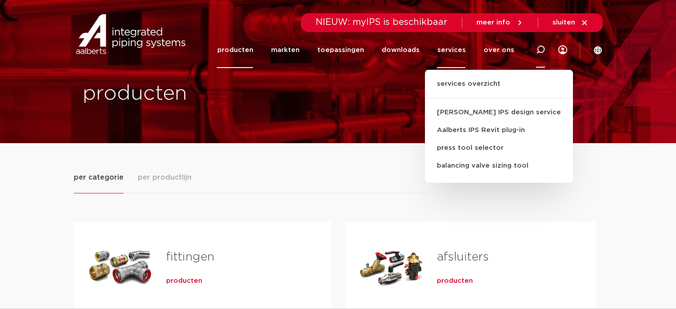
click at [535, 51] on div at bounding box center [541, 50] width 36 height 36
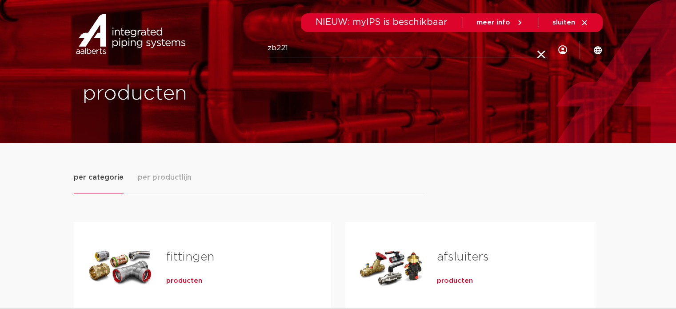
type input "zb221"
click button "Zoeken" at bounding box center [0, 0] width 0 height 0
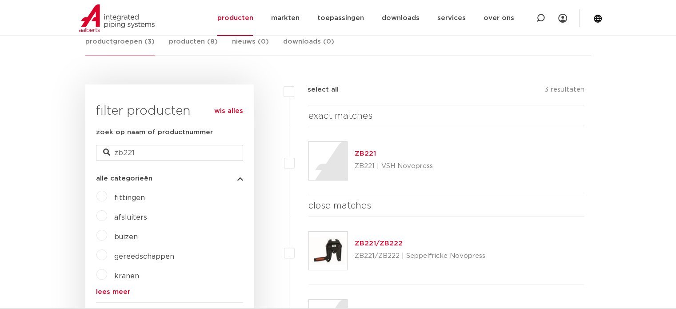
scroll to position [222, 0]
